Goal: Navigation & Orientation: Find specific page/section

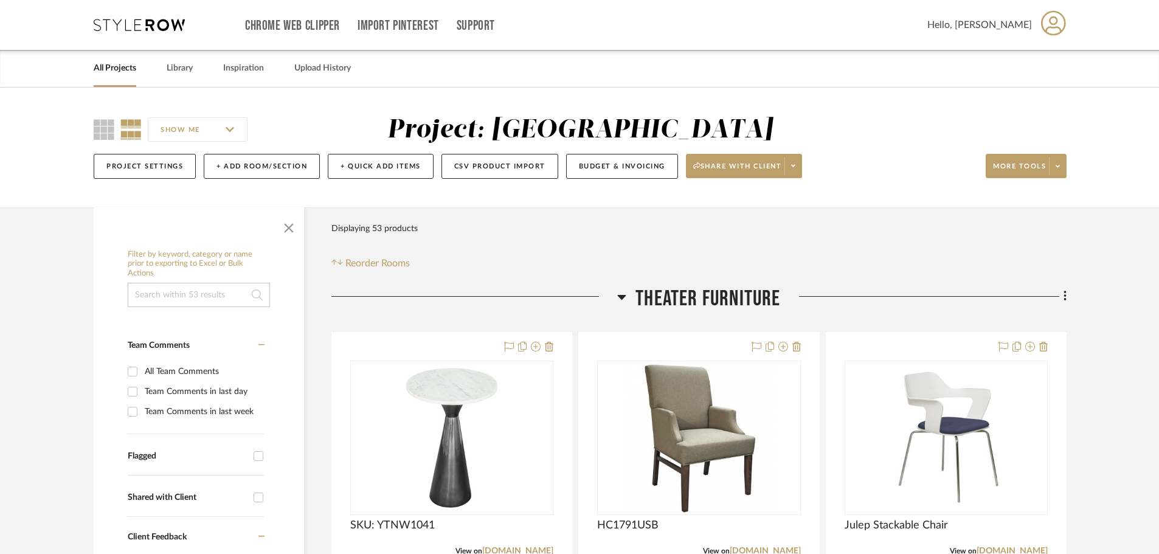
click at [136, 23] on icon at bounding box center [139, 25] width 91 height 12
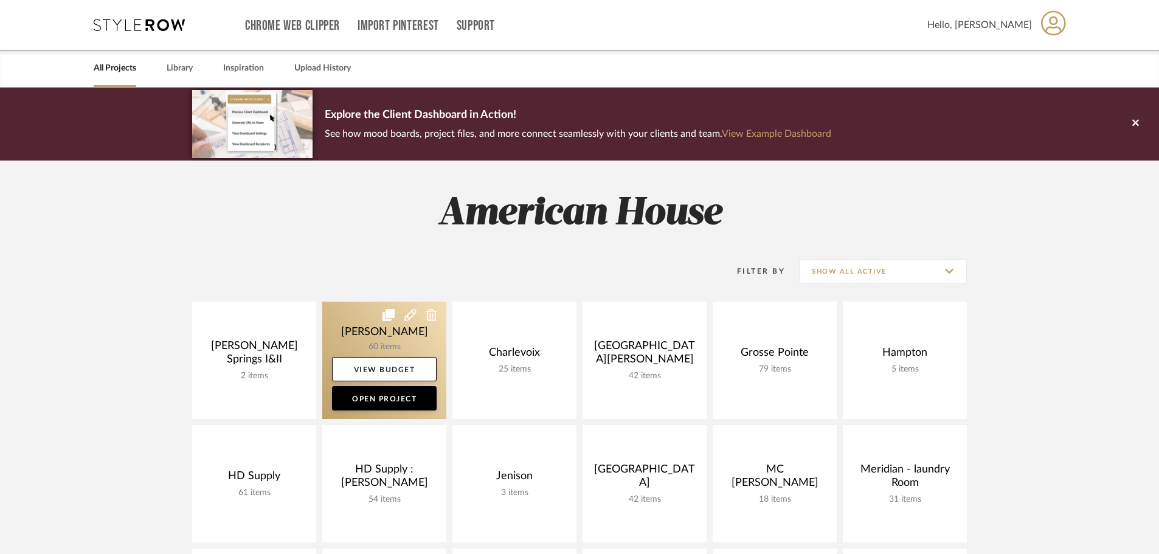
click at [386, 319] on icon at bounding box center [389, 315] width 12 height 12
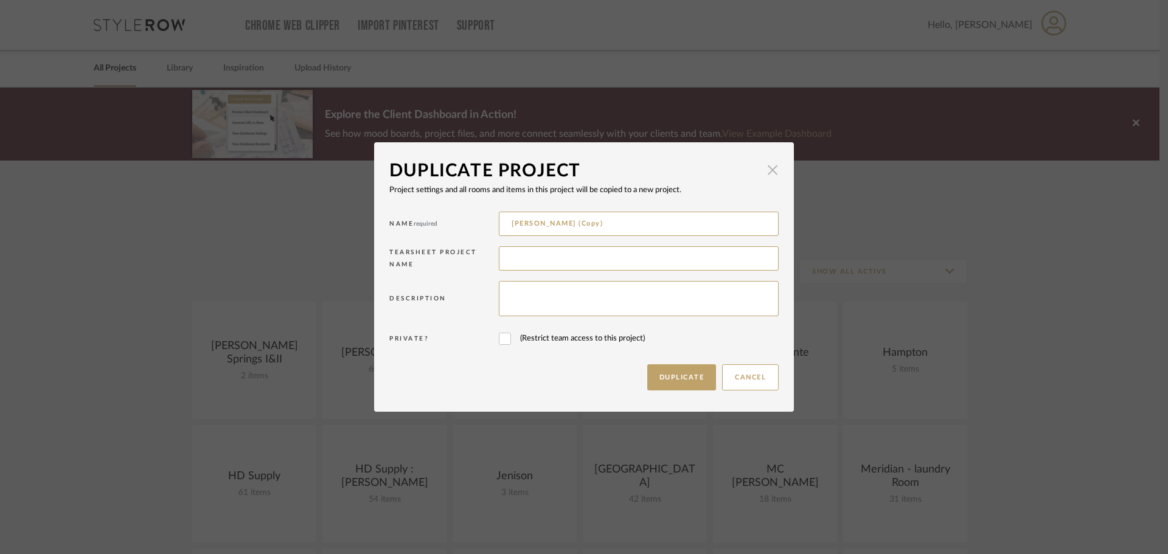
click at [771, 167] on span "button" at bounding box center [772, 170] width 24 height 24
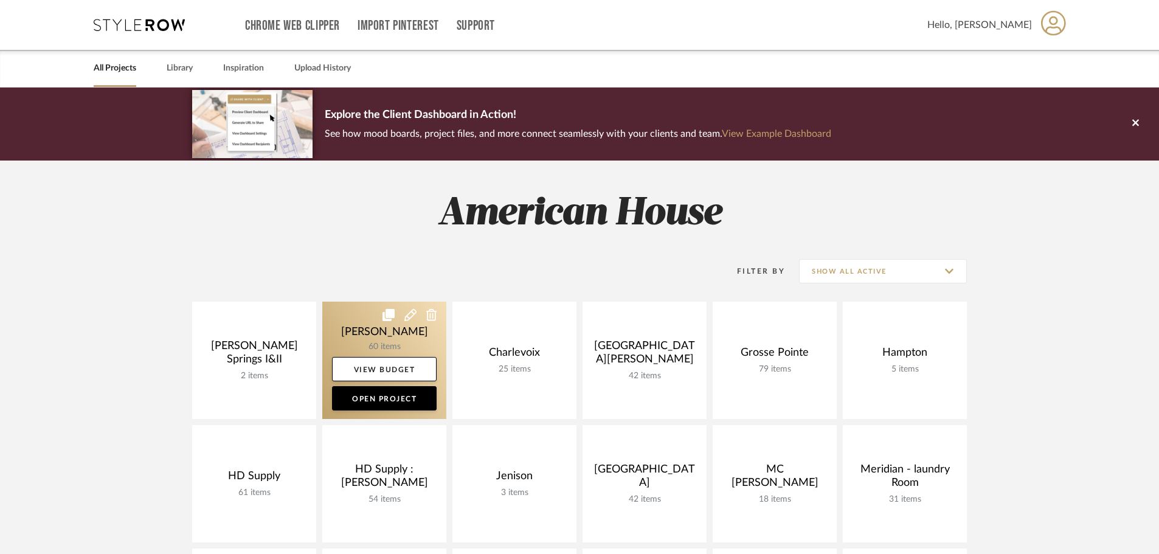
click at [335, 311] on link at bounding box center [384, 360] width 124 height 117
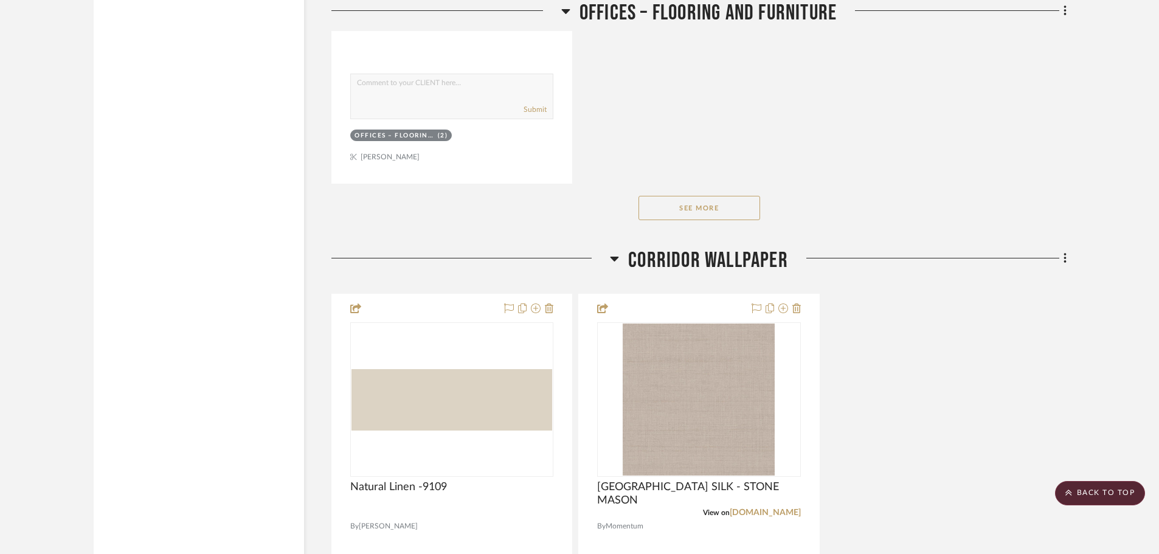
scroll to position [5475, 0]
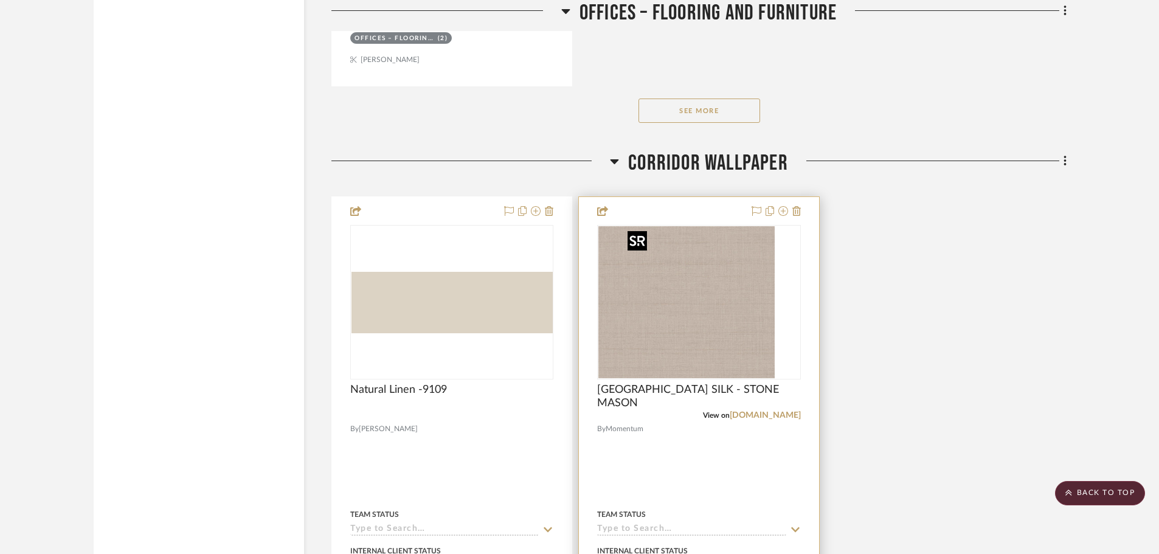
click at [724, 311] on img "0" at bounding box center [675, 302] width 152 height 152
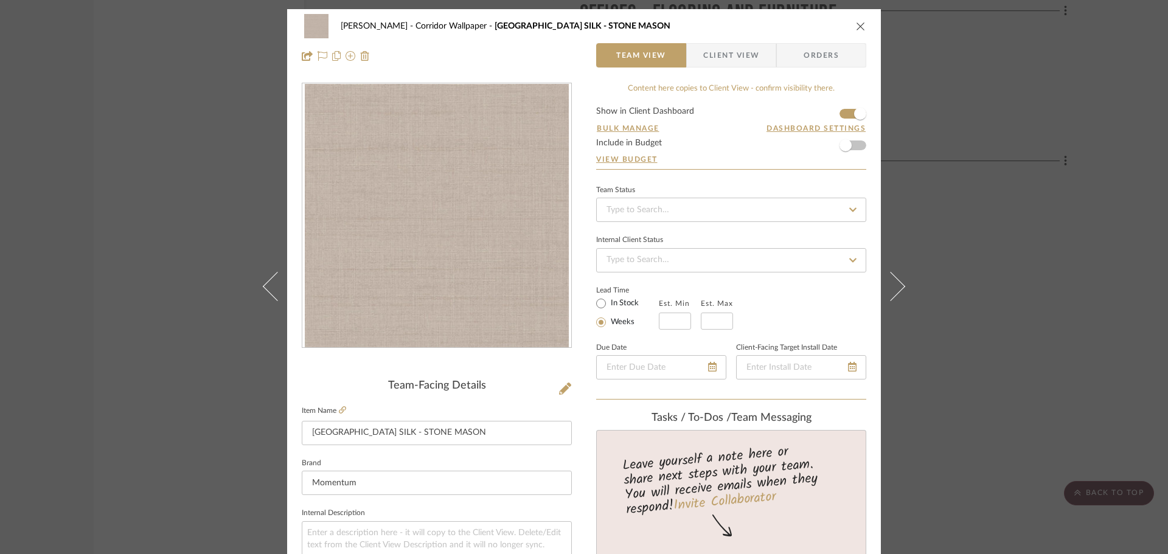
click at [856, 24] on icon "close" at bounding box center [861, 26] width 10 height 10
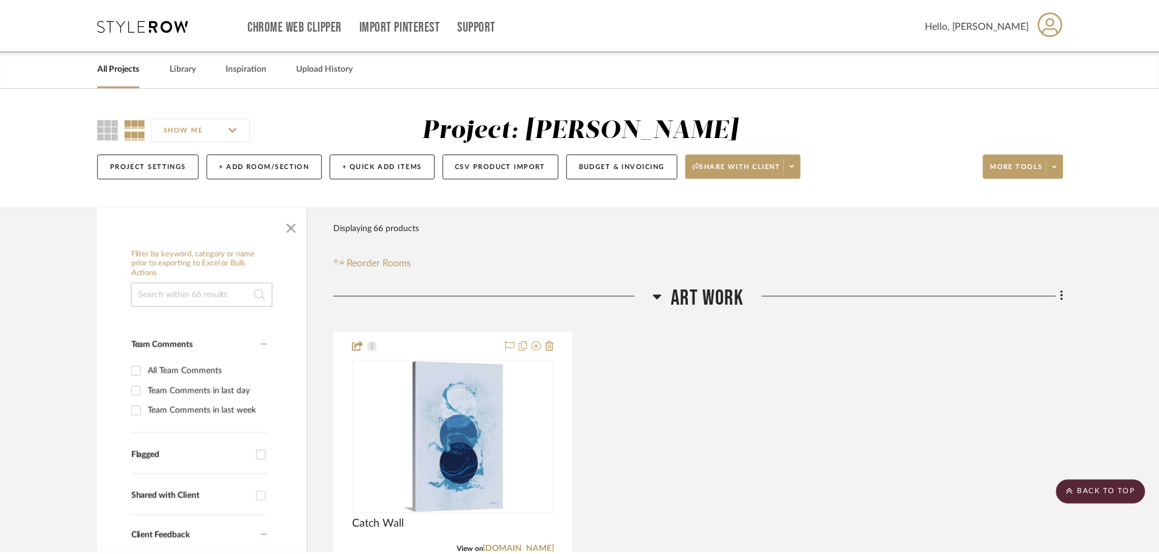
scroll to position [5475, 0]
